Goal: Task Accomplishment & Management: Use online tool/utility

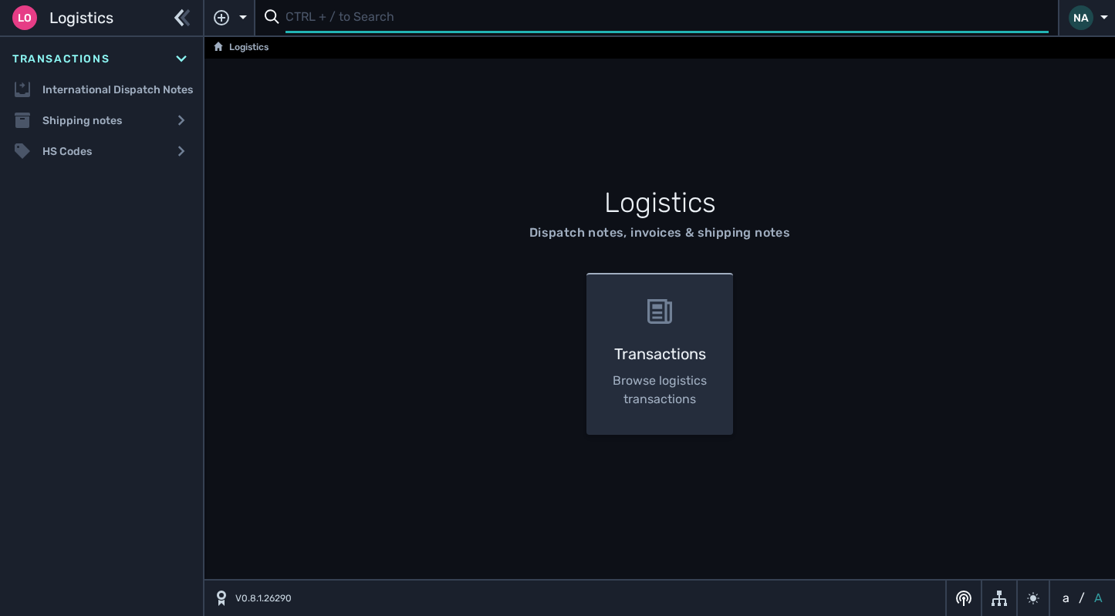
click at [358, 25] on input "text" at bounding box center [666, 18] width 763 height 30
type input "1103118"
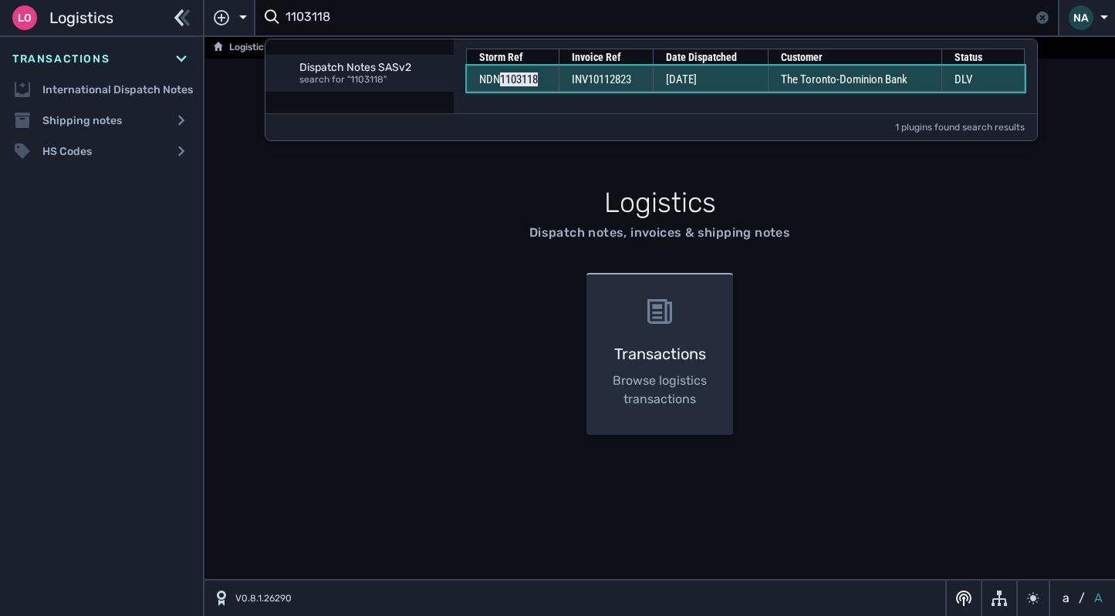
click at [621, 80] on span "INV10112823" at bounding box center [601, 80] width 59 height 14
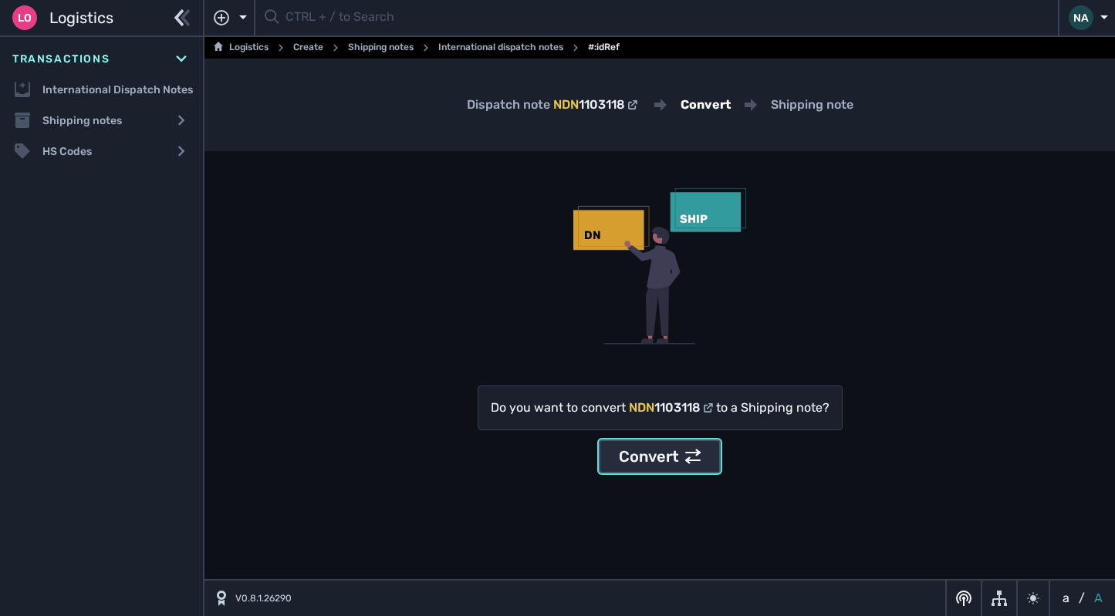
click at [676, 451] on div "Convert" at bounding box center [660, 456] width 82 height 23
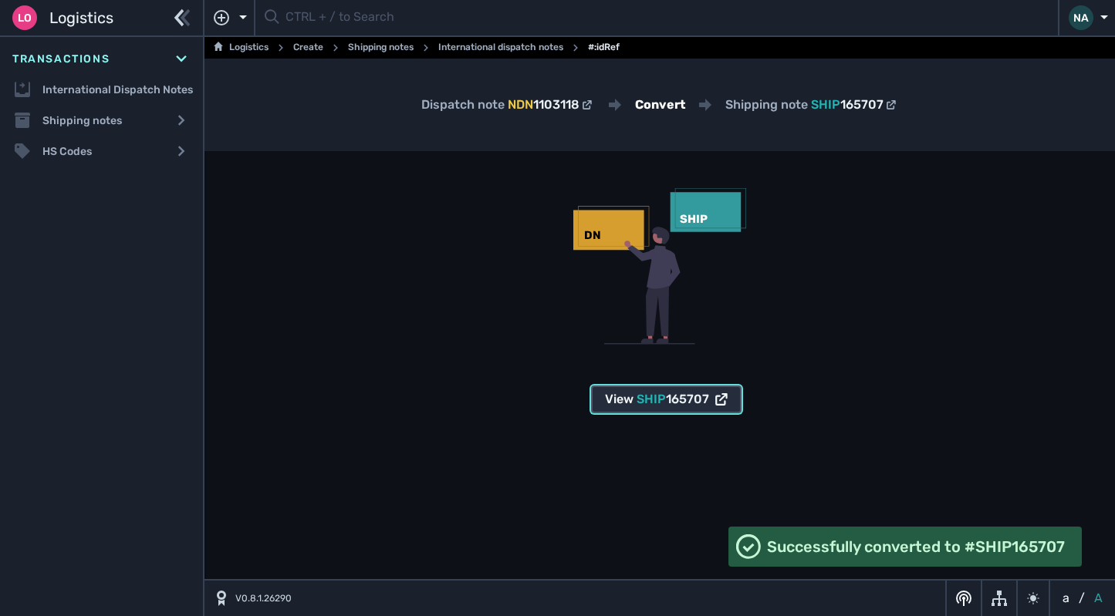
click at [693, 401] on span "165707" at bounding box center [687, 399] width 43 height 15
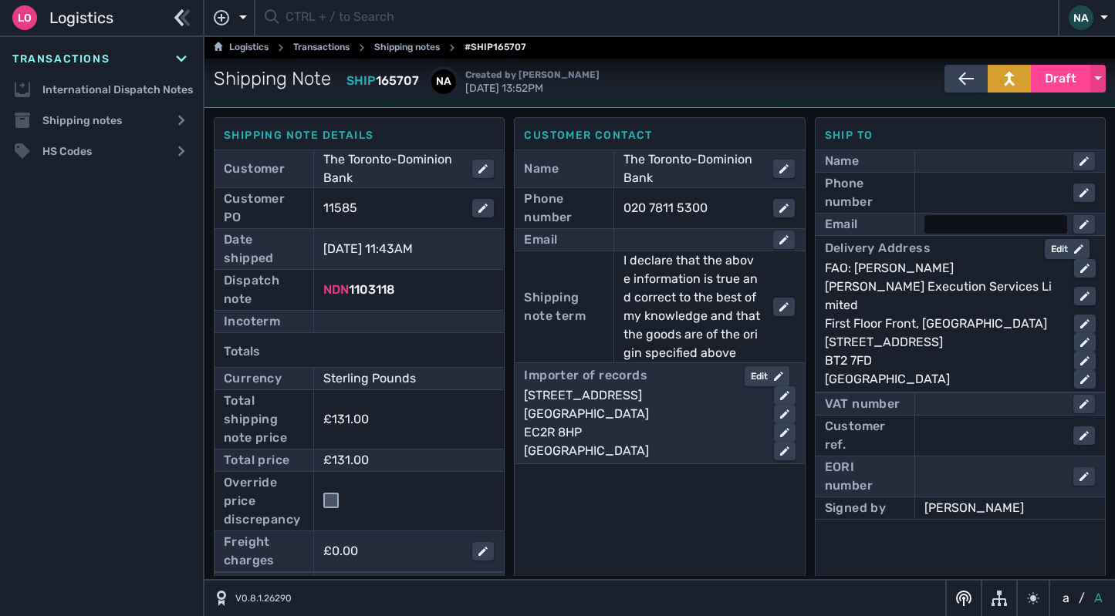
click at [929, 223] on div at bounding box center [995, 224] width 143 height 19
click at [953, 227] on input "text" at bounding box center [1009, 224] width 167 height 19
paste input "[PERSON_NAME][EMAIL_ADDRESS][PERSON_NAME][DOMAIN_NAME]"
type input "[PERSON_NAME][EMAIL_ADDRESS][PERSON_NAME][DOMAIN_NAME]"
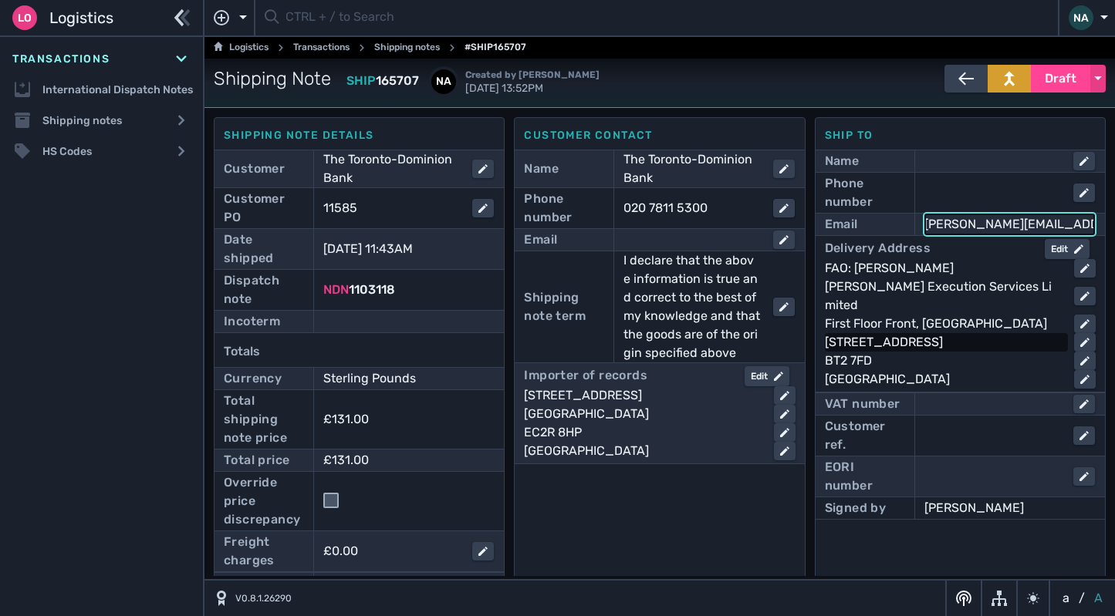
click button "submit" at bounding box center [0, 0] width 0 height 0
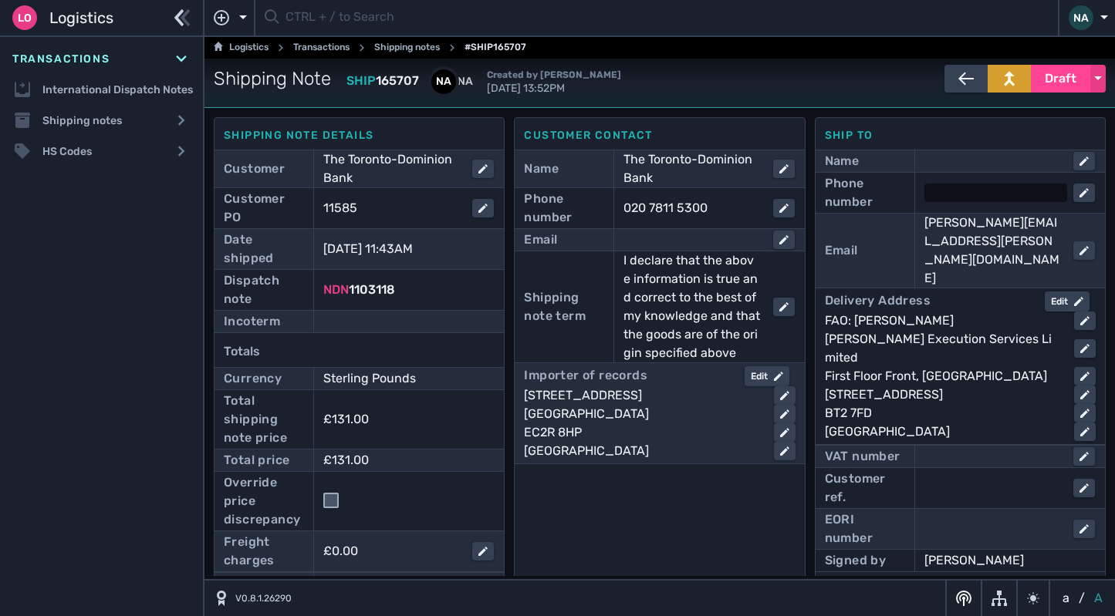
click at [947, 191] on div at bounding box center [995, 193] width 143 height 19
paste input "[PHONE_NUMBER]"
type input "[PHONE_NUMBER]"
click button "submit" at bounding box center [0, 0] width 0 height 0
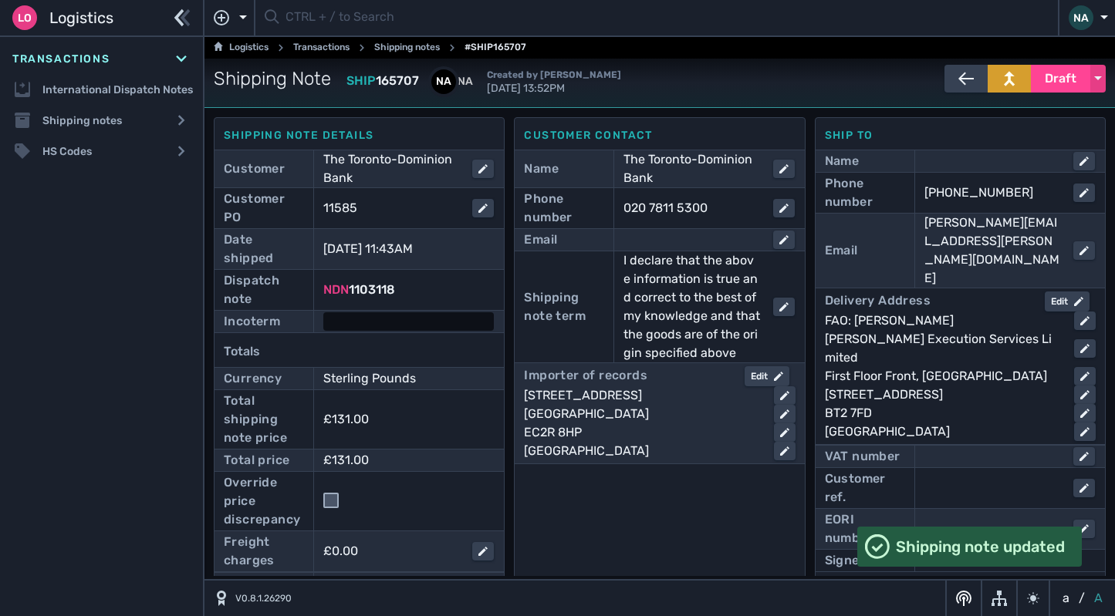
click at [417, 323] on div at bounding box center [408, 321] width 170 height 19
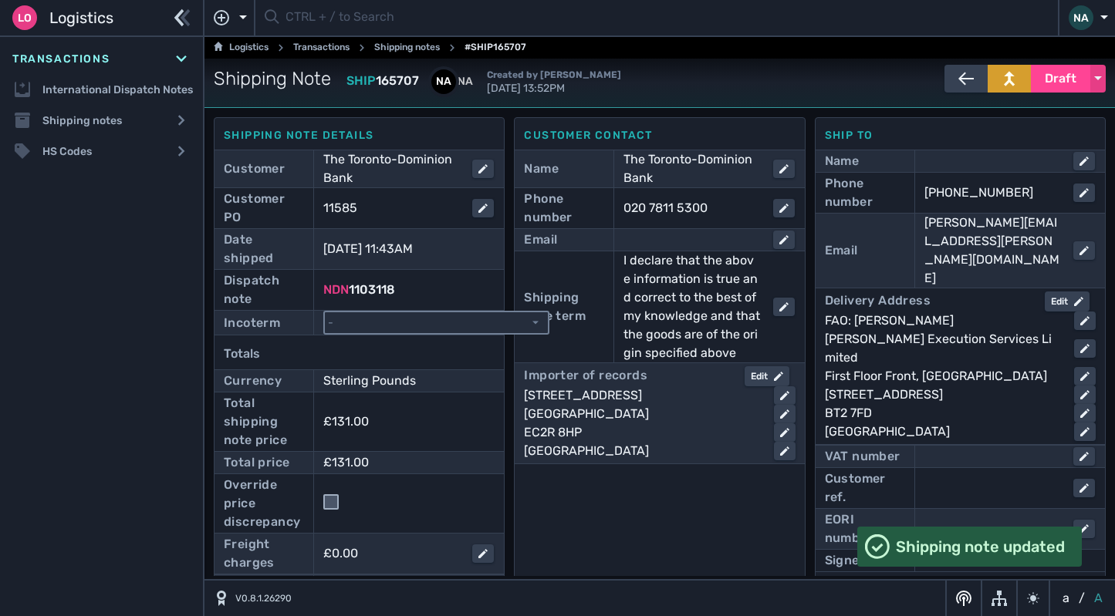
click at [417, 323] on select "- Ex Works - EXW Free Carrier - FCA Carriage Paid To - CPT Carriage Insurance P…" at bounding box center [436, 322] width 223 height 21
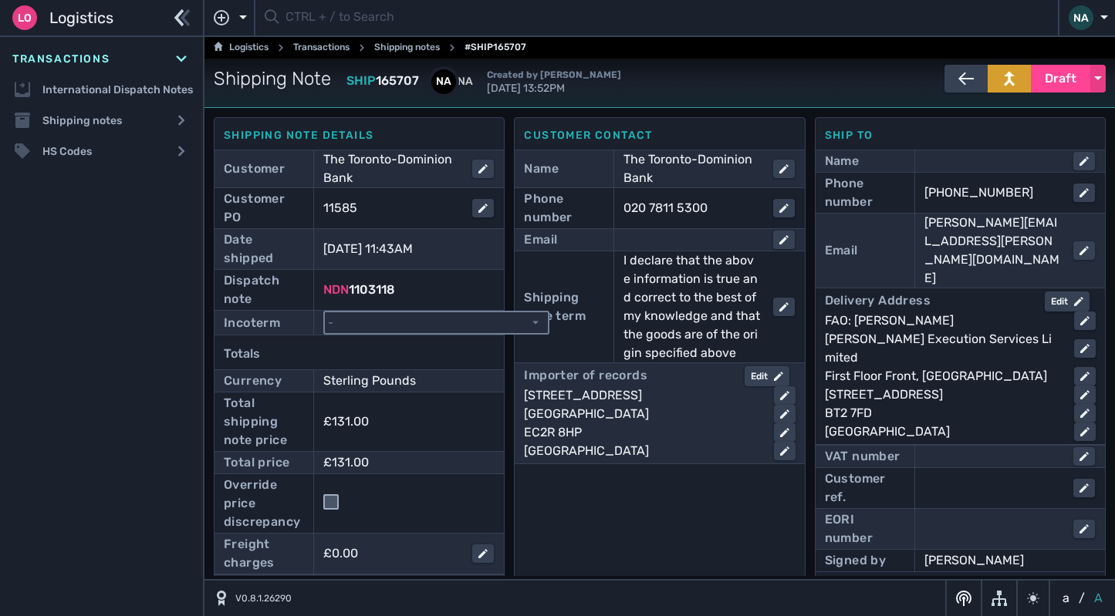
select select "[object Object]"
click at [325, 312] on select "- Ex Works - EXW Free Carrier - FCA Carriage Paid To - CPT Carriage Insurance P…" at bounding box center [436, 322] width 223 height 21
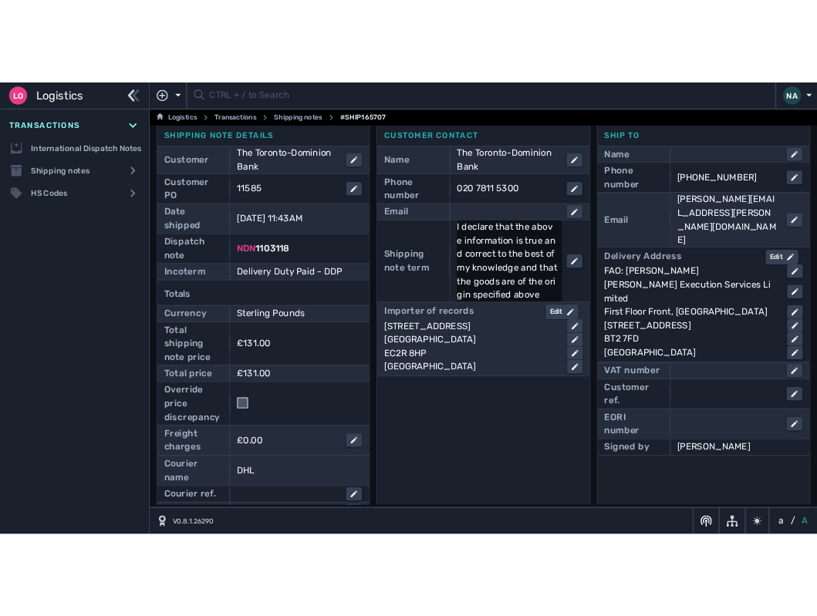
scroll to position [0, 0]
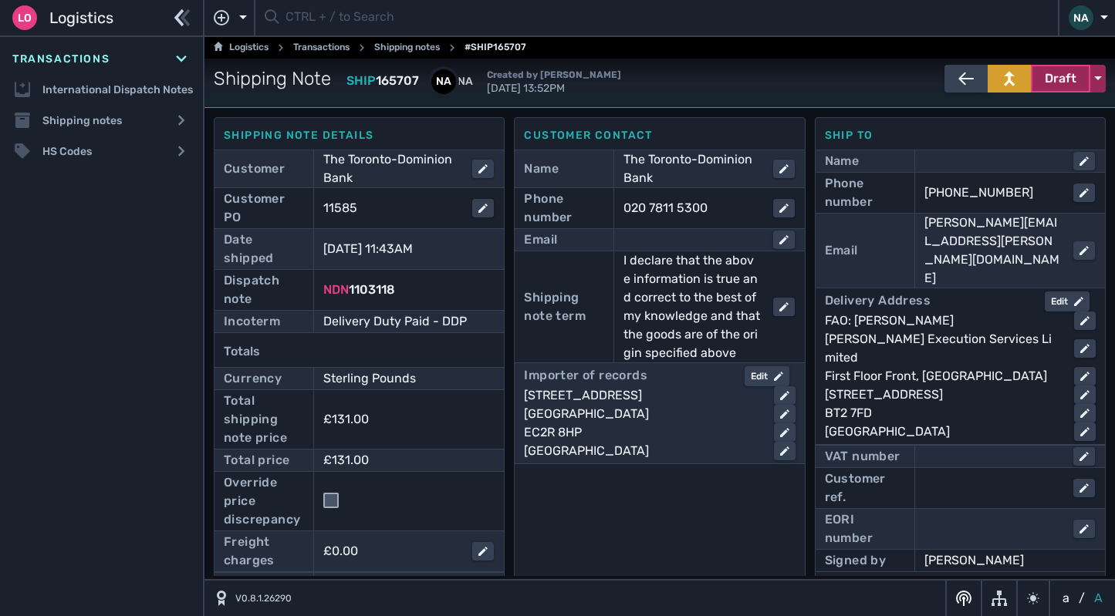
click at [1067, 81] on span "Draft" at bounding box center [1060, 78] width 32 height 19
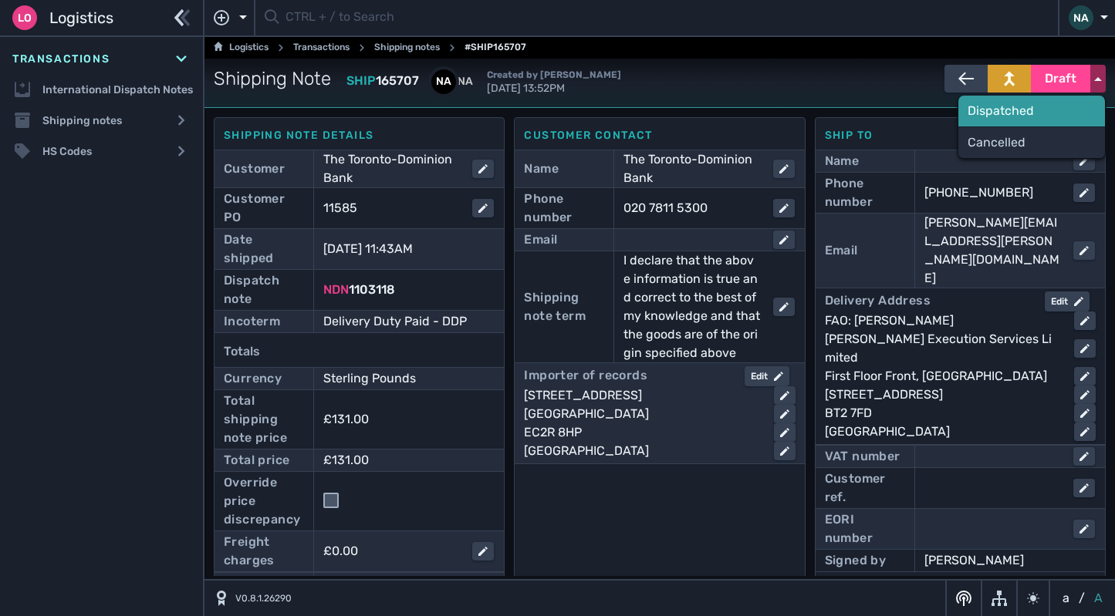
click at [986, 111] on div "Dispatched" at bounding box center [1031, 111] width 147 height 31
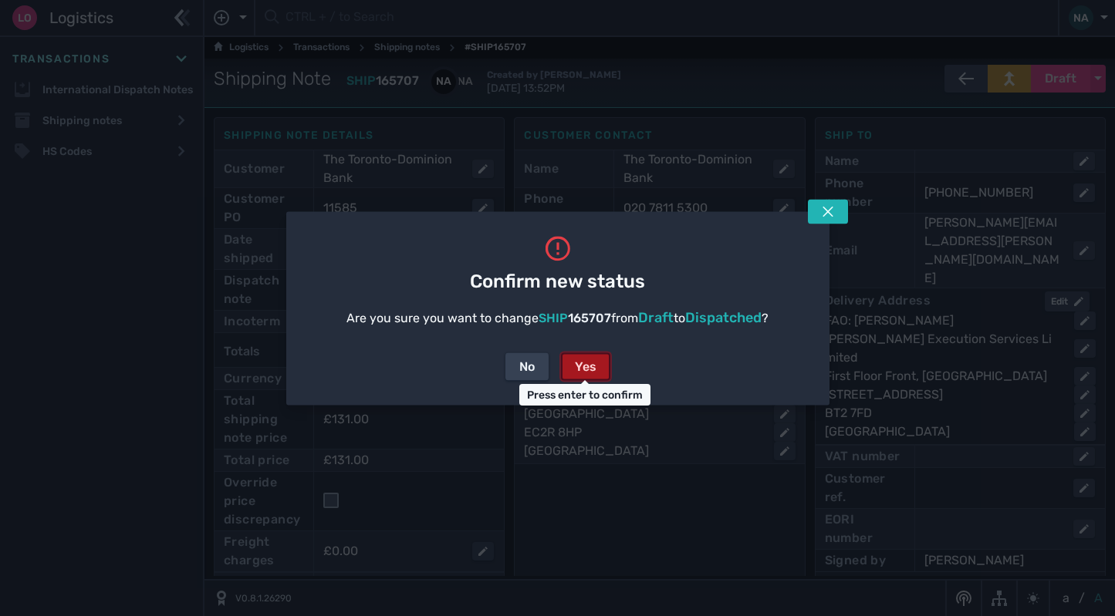
click at [585, 366] on div "Yes" at bounding box center [586, 366] width 22 height 19
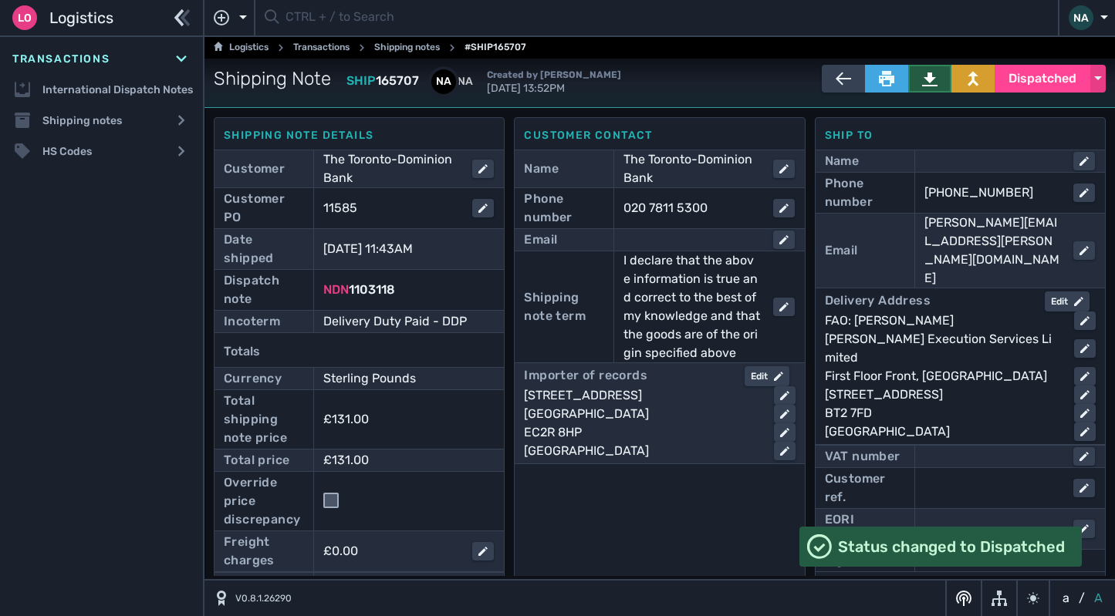
click at [922, 77] on icon at bounding box center [929, 78] width 15 height 15
